Goal: Book appointment/travel/reservation

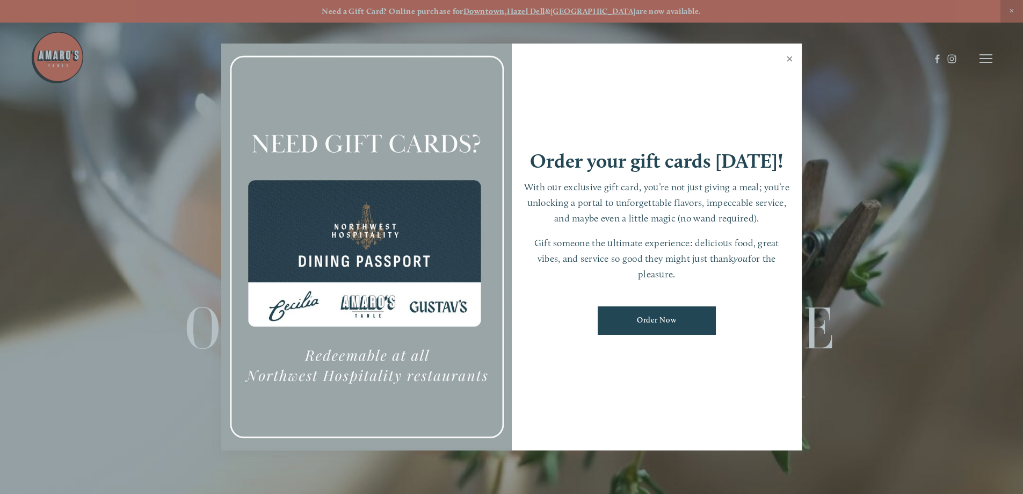
click at [796, 57] on link "Close" at bounding box center [789, 60] width 21 height 30
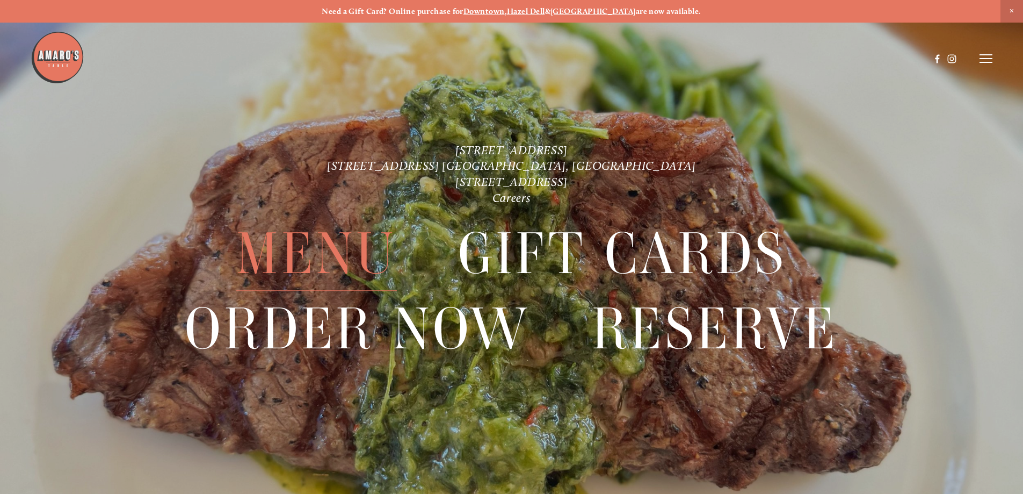
click at [339, 258] on span "Menu" at bounding box center [316, 254] width 160 height 74
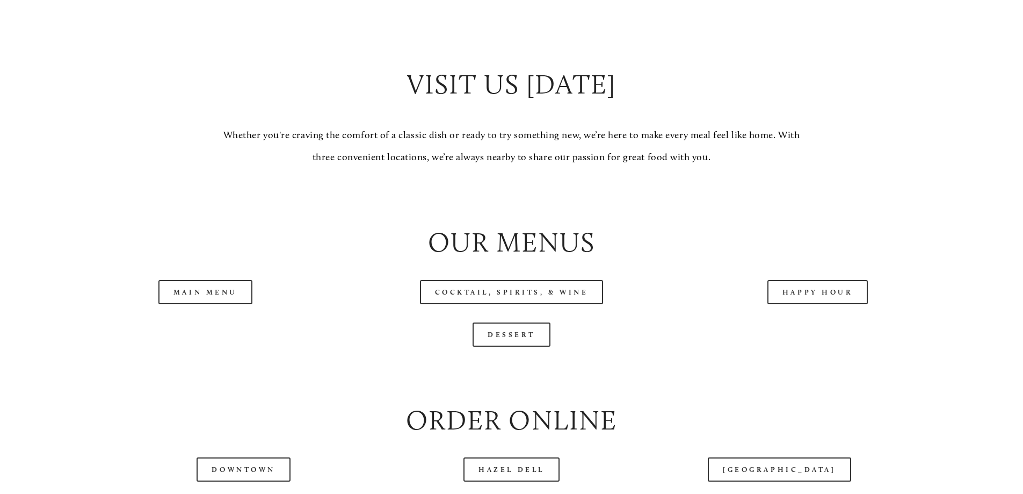
scroll to position [1074, 0]
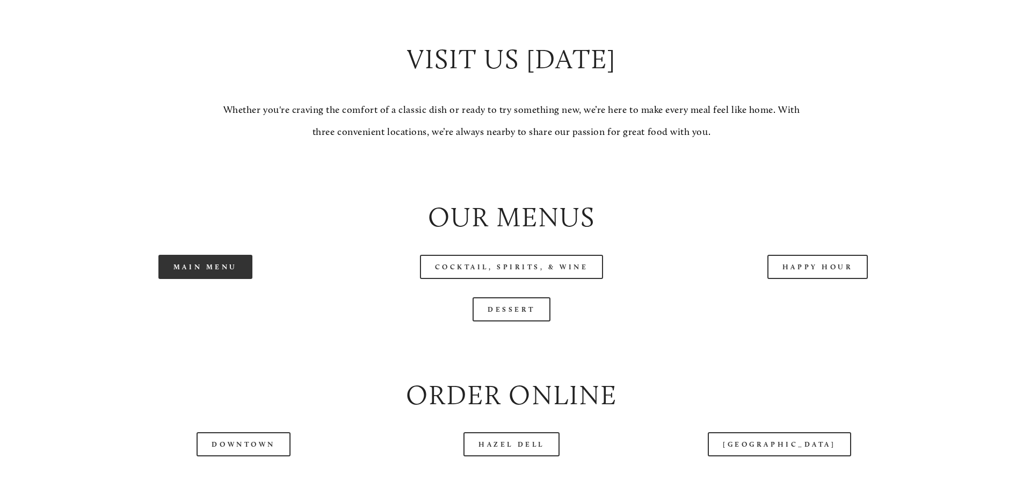
click at [222, 279] on link "Main Menu" at bounding box center [205, 267] width 94 height 24
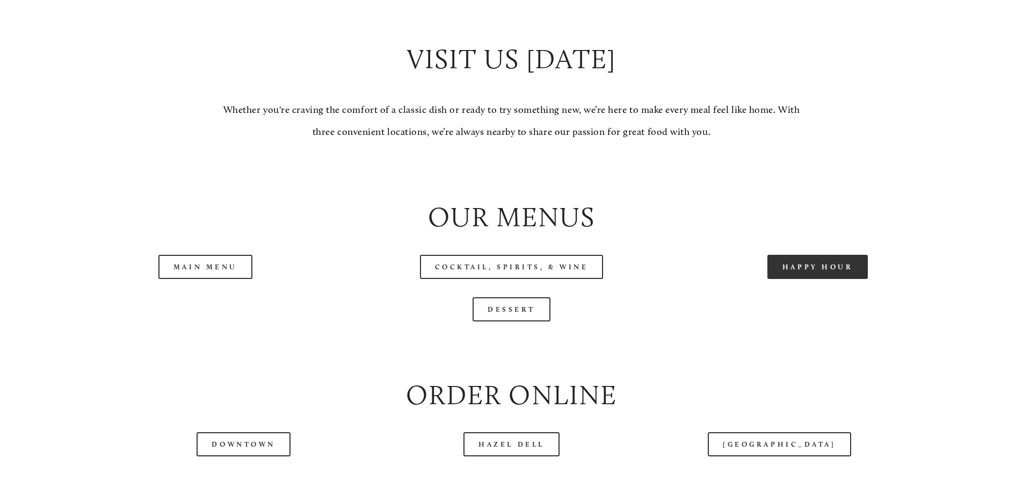
click at [831, 279] on link "Happy Hour" at bounding box center [818, 267] width 101 height 24
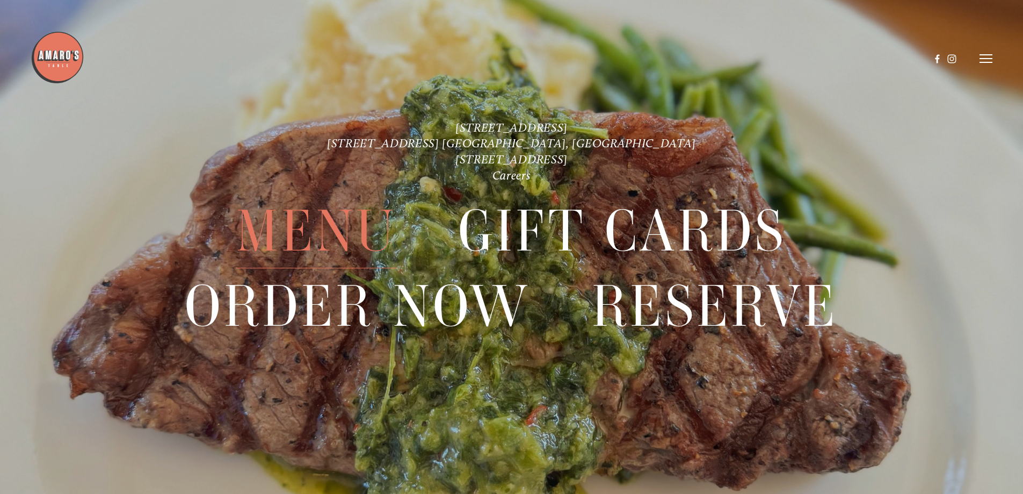
scroll to position [2713, 0]
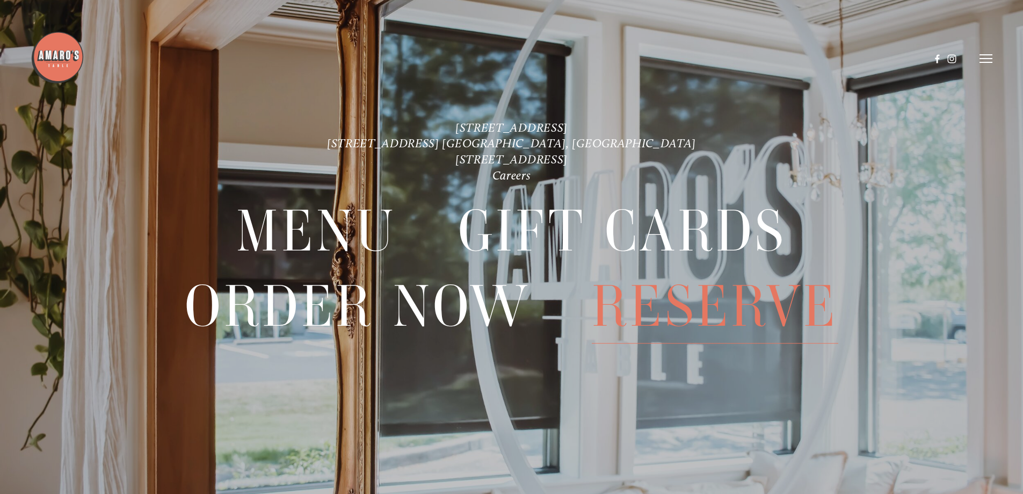
click at [674, 305] on span "Reserve" at bounding box center [715, 306] width 247 height 74
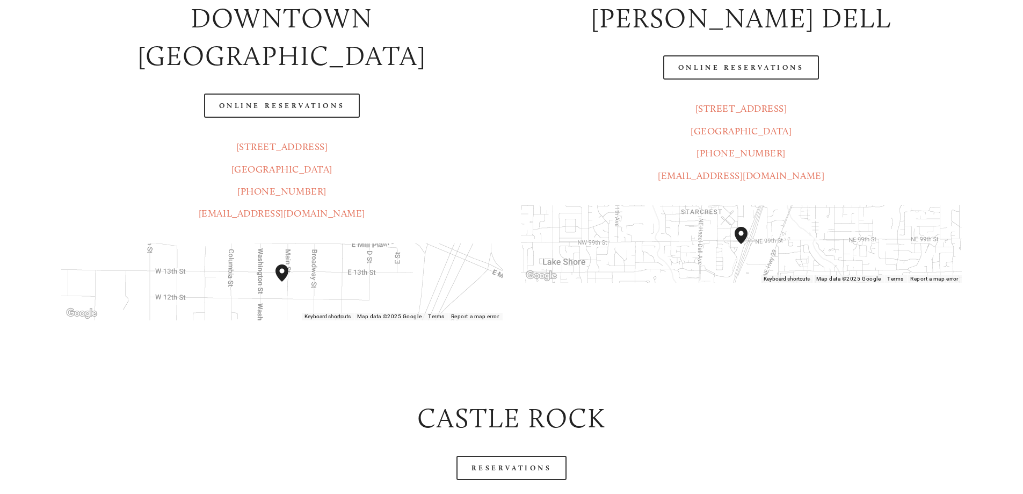
scroll to position [322, 0]
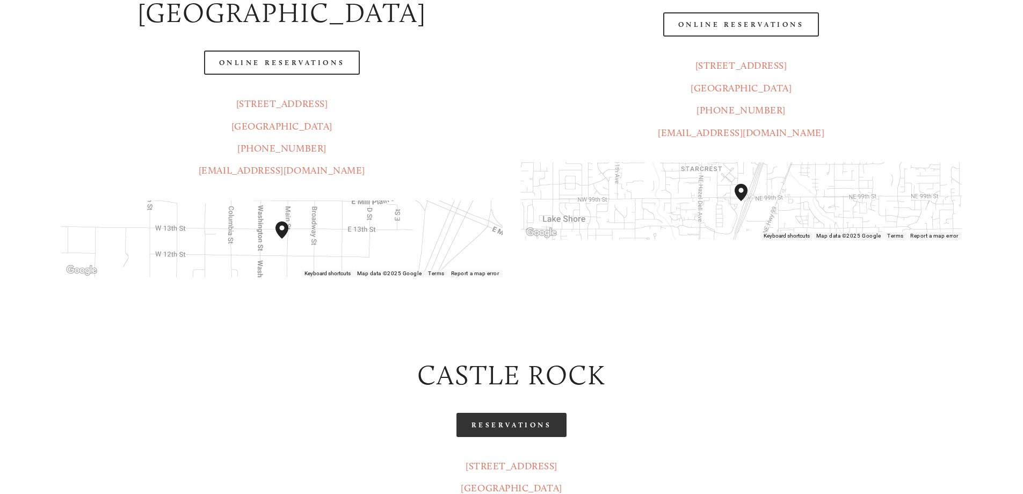
click at [525, 413] on link "Reservations" at bounding box center [512, 425] width 111 height 24
